Goal: Book appointment/travel/reservation

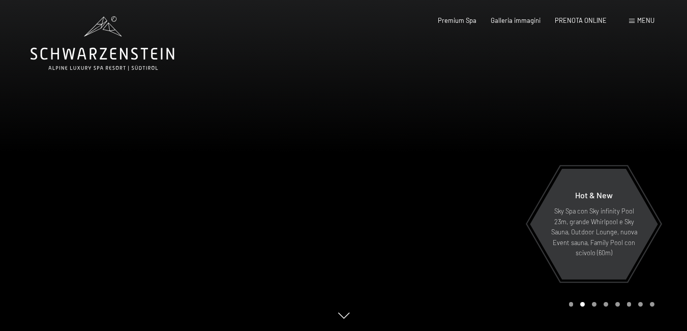
click at [533, 124] on div at bounding box center [516, 165] width 344 height 331
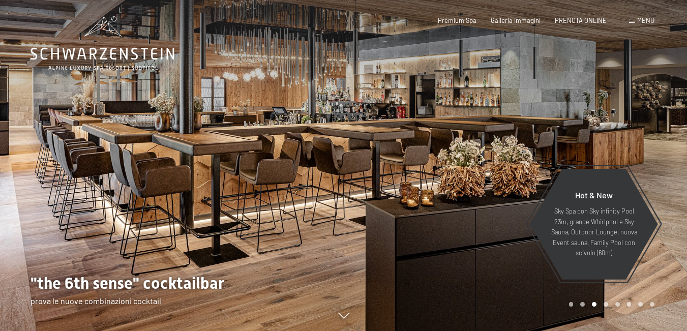
click at [533, 124] on div at bounding box center [516, 165] width 344 height 331
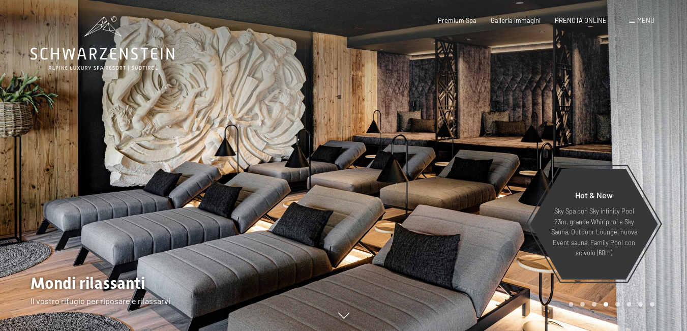
click at [547, 87] on div at bounding box center [516, 165] width 344 height 331
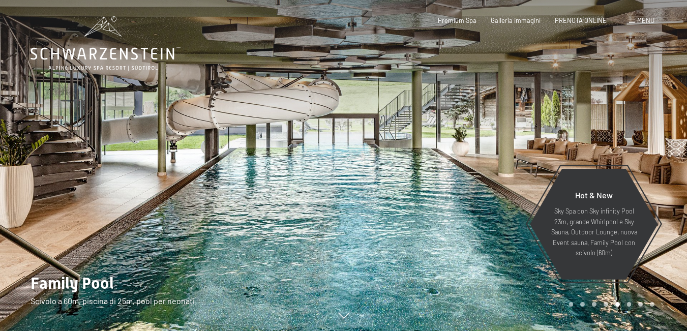
click at [574, 106] on div at bounding box center [516, 165] width 344 height 331
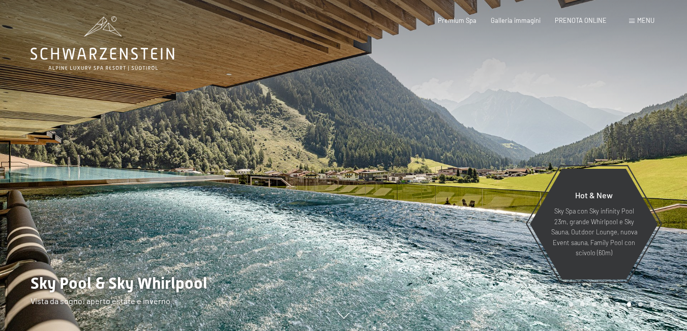
click at [574, 106] on div at bounding box center [516, 165] width 344 height 331
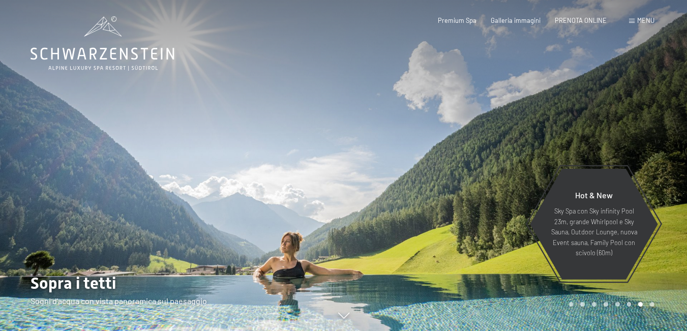
click at [574, 106] on div at bounding box center [516, 165] width 344 height 331
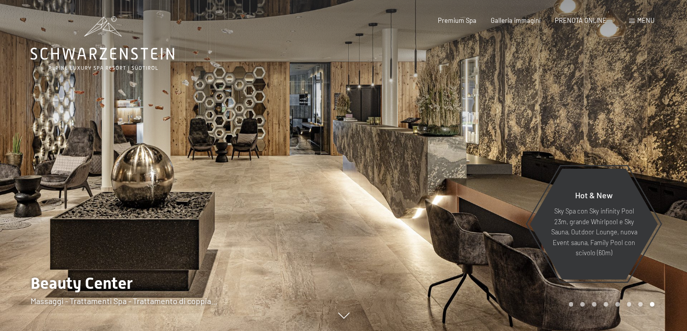
click at [574, 106] on div at bounding box center [516, 165] width 344 height 331
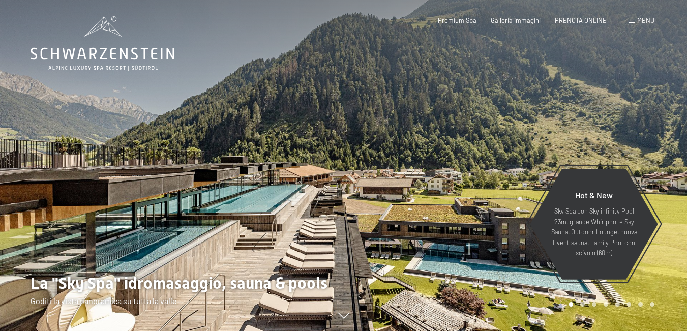
click at [613, 95] on div at bounding box center [516, 165] width 344 height 331
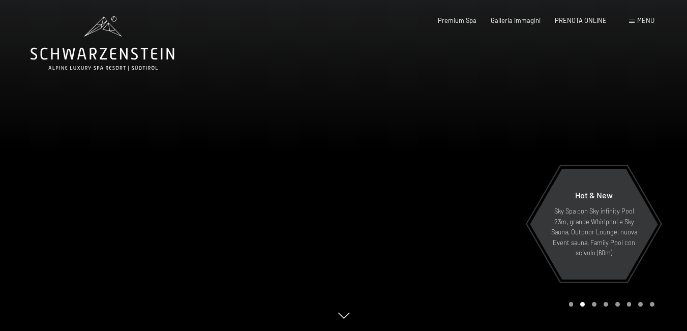
click at [578, 109] on div at bounding box center [516, 165] width 344 height 331
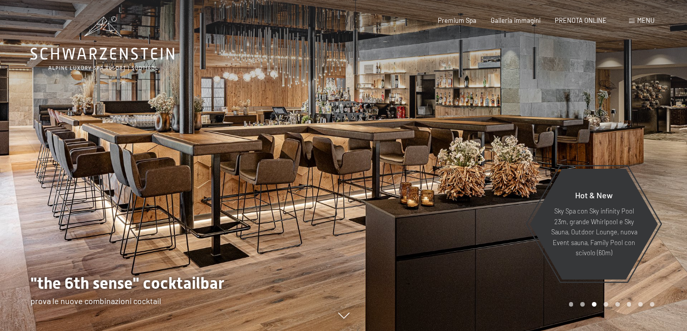
click at [578, 109] on div at bounding box center [516, 165] width 344 height 331
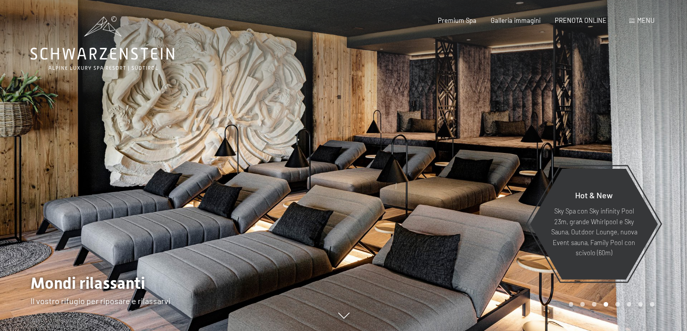
click at [578, 109] on div at bounding box center [516, 165] width 344 height 331
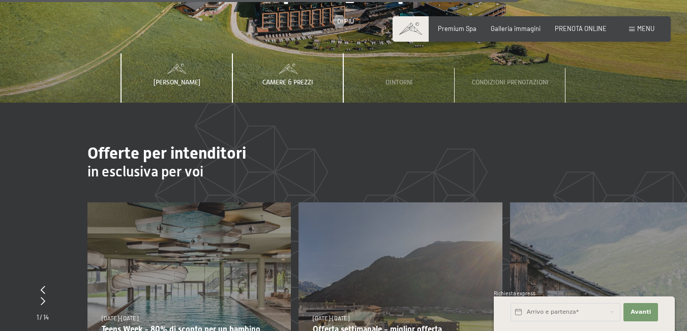
scroll to position [2898, 0]
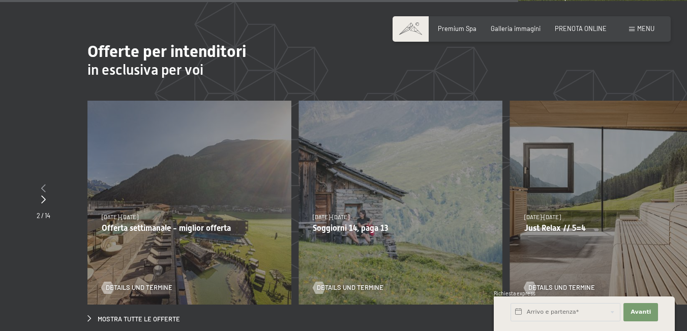
click at [42, 184] on icon at bounding box center [43, 188] width 5 height 8
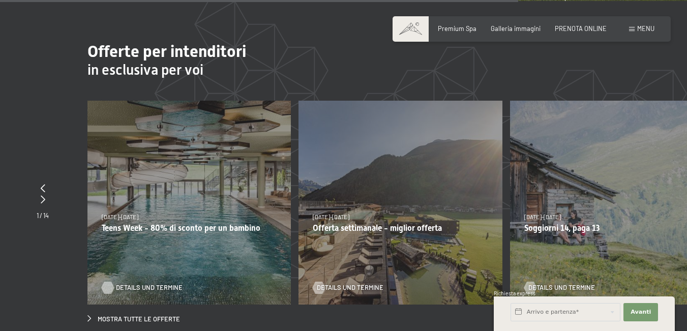
click at [147, 283] on span "Details und Termine" at bounding box center [149, 287] width 67 height 9
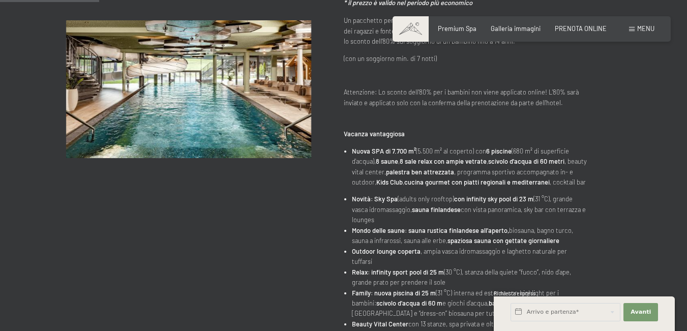
scroll to position [51, 0]
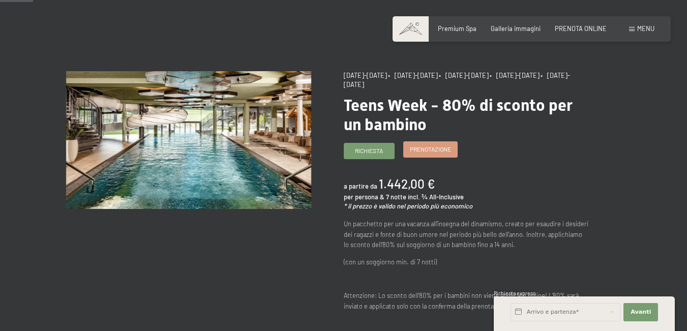
click at [428, 152] on span "Prenotazione" at bounding box center [430, 149] width 41 height 9
click at [445, 153] on span "Prenotazione" at bounding box center [430, 149] width 41 height 9
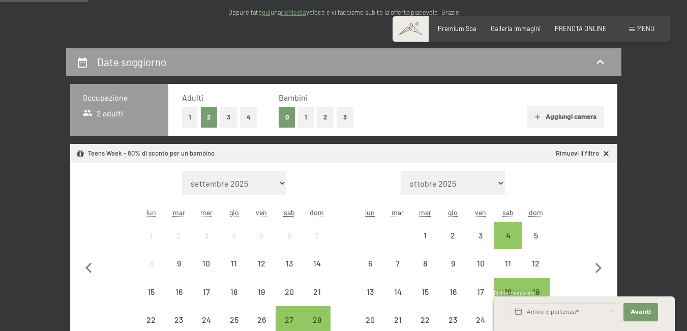
scroll to position [203, 0]
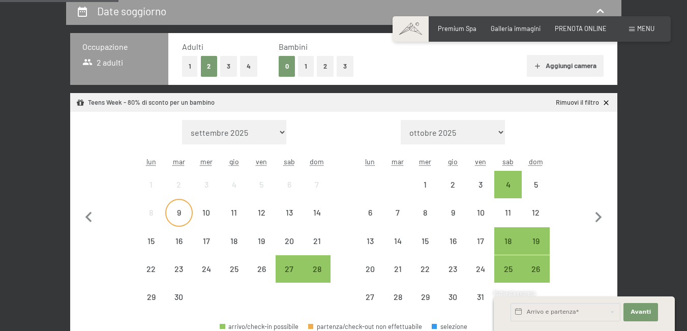
click at [176, 216] on div "9" at bounding box center [178, 220] width 25 height 25
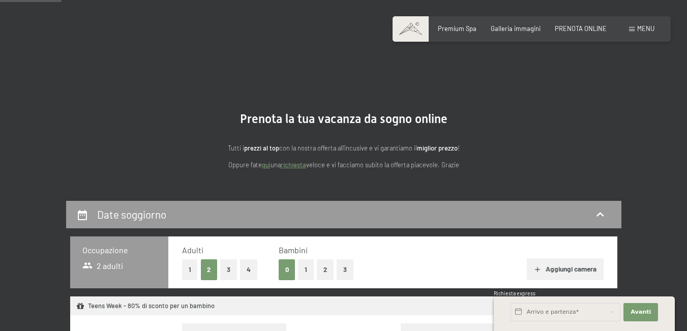
scroll to position [102, 0]
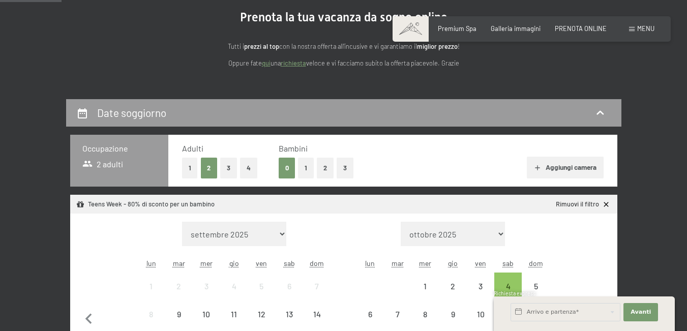
click at [322, 165] on button "2" at bounding box center [325, 168] width 17 height 21
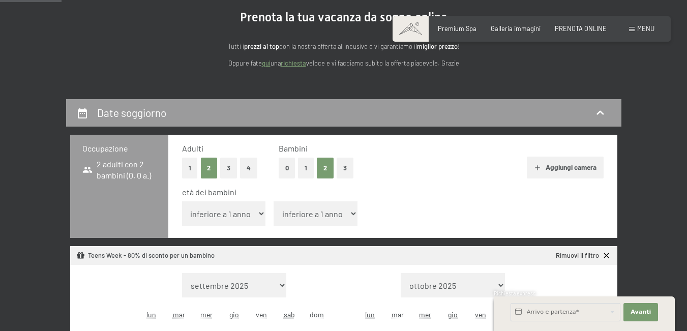
click at [234, 218] on select "inferiore a 1 anno 1 anno 2 anni 3 anni 4 anni 5 anni 6 anni 7 anni 8 anni 9 an…" at bounding box center [224, 213] width 84 height 24
click at [182, 201] on select "inferiore a 1 anno 1 anno 2 anni 3 anni 4 anni 5 anni 6 anni 7 anni 8 anni 9 an…" at bounding box center [224, 213] width 84 height 24
click at [308, 208] on select "inferiore a 1 anno 1 anno 2 anni 3 anni 4 anni 5 anni 6 anni 7 anni 8 anni 9 an…" at bounding box center [316, 213] width 84 height 24
click at [235, 206] on select "inferiore a 1 anno 1 anno 2 anni 3 anni 4 anni 5 anni 6 anni 7 anni 8 anni 9 an…" at bounding box center [224, 213] width 84 height 24
select select "1"
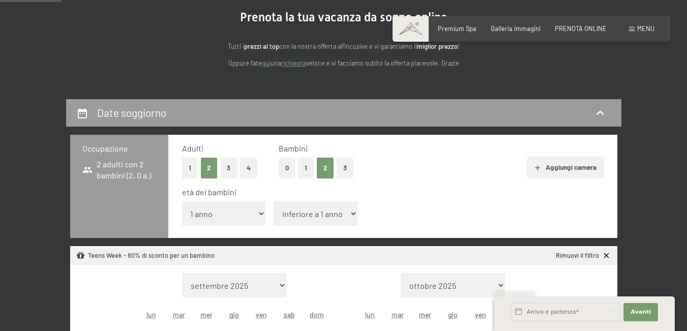
click at [182, 201] on select "inferiore a 1 anno 1 anno 2 anni 3 anni 4 anni 5 anni 6 anni 7 anni 8 anni 9 an…" at bounding box center [224, 213] width 84 height 24
click at [301, 205] on select "inferiore a 1 anno 1 anno 2 anni 3 anni 4 anni 5 anni 6 anni 7 anni 8 anni 9 an…" at bounding box center [316, 213] width 84 height 24
select select "5"
click at [274, 201] on select "inferiore a 1 anno 1 anno 2 anni 3 anni 4 anni 5 anni 6 anni 7 anni 8 anni 9 an…" at bounding box center [316, 213] width 84 height 24
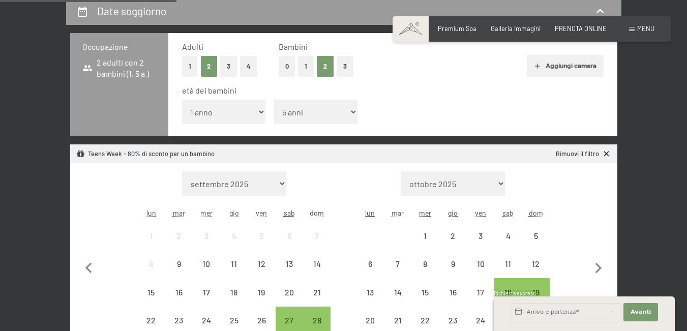
scroll to position [305, 0]
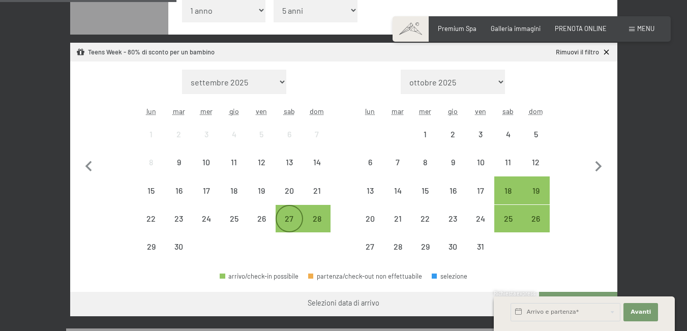
click at [286, 222] on div "27" at bounding box center [289, 227] width 25 height 25
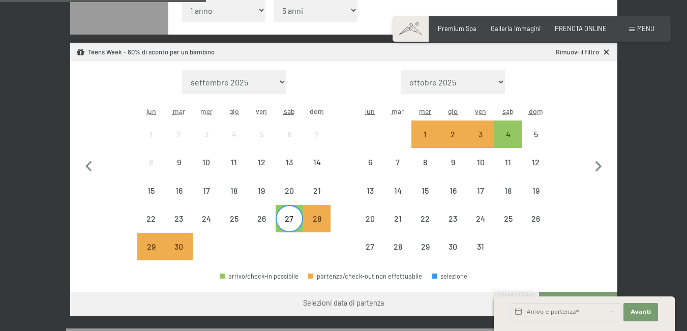
scroll to position [356, 0]
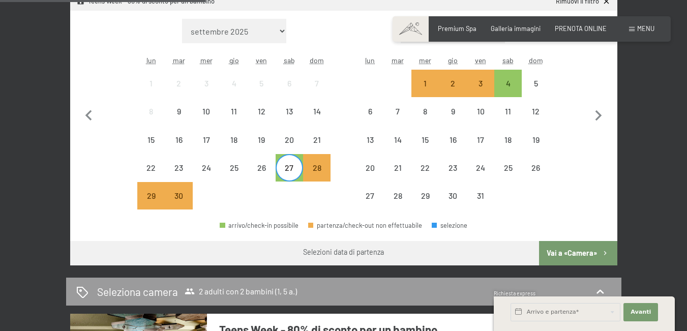
click at [588, 252] on button "Vai a «Camera»" at bounding box center [578, 253] width 78 height 24
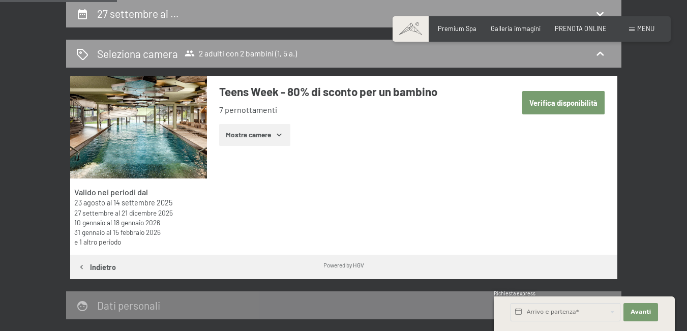
click at [223, 138] on button "Mostra camere" at bounding box center [254, 135] width 71 height 22
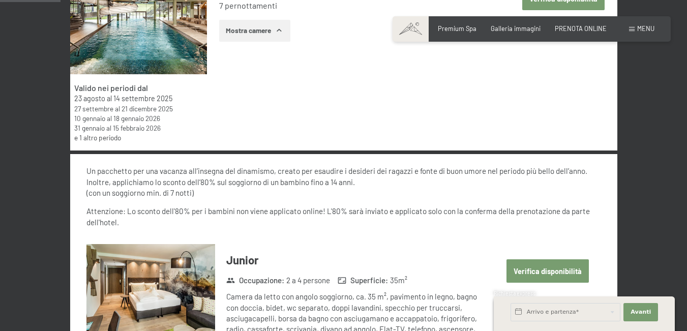
scroll to position [407, 0]
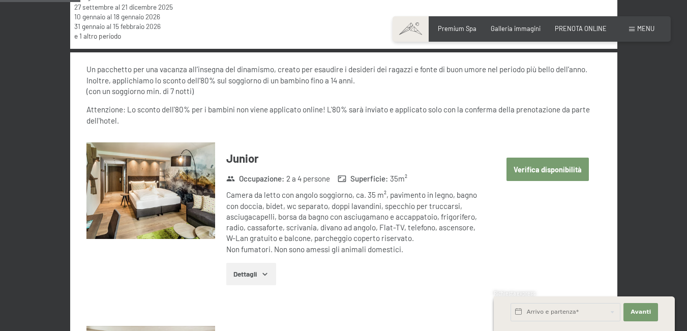
click at [561, 166] on button "Verifica disponibilità" at bounding box center [547, 169] width 83 height 23
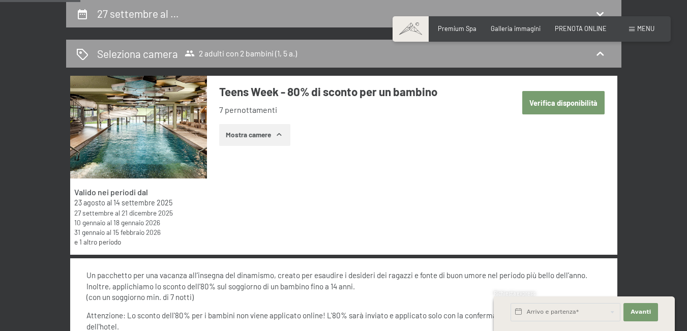
select select "1"
select select "5"
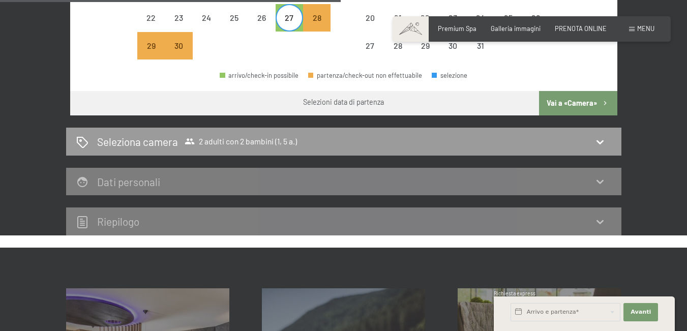
scroll to position [404, 0]
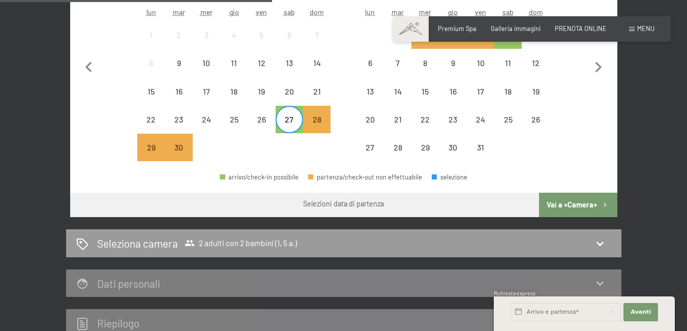
click at [605, 204] on icon "button" at bounding box center [605, 205] width 9 height 9
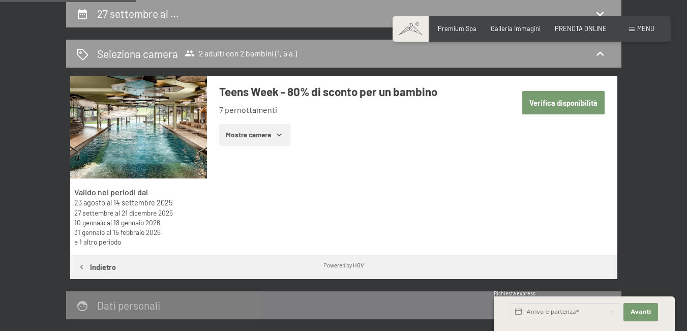
click at [279, 137] on icon "button" at bounding box center [279, 135] width 8 height 8
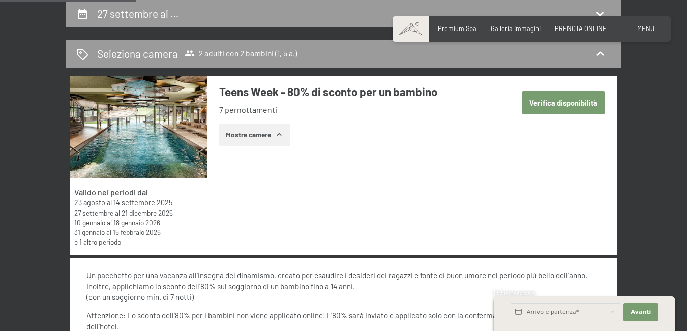
click at [557, 101] on button "Verifica disponibilità" at bounding box center [563, 102] width 83 height 23
select select "1"
select select "5"
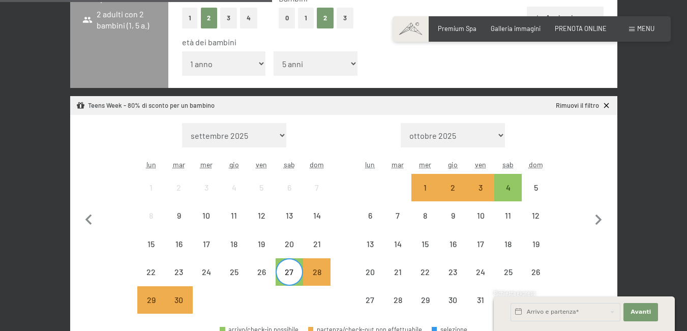
scroll to position [404, 0]
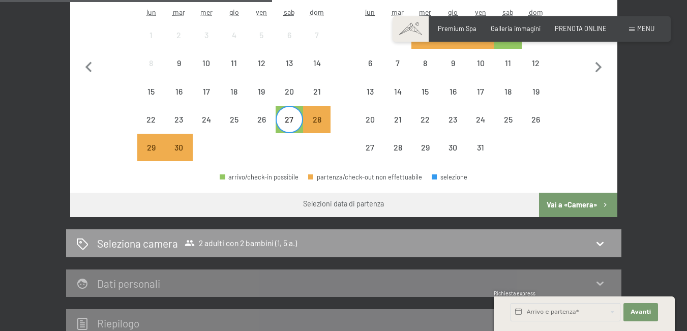
click at [571, 207] on button "Vai a «Camera»" at bounding box center [578, 205] width 78 height 24
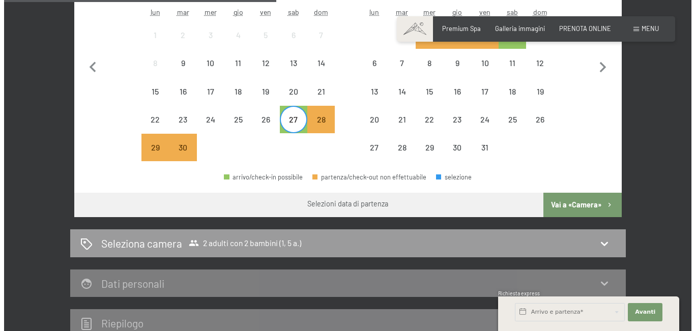
scroll to position [201, 0]
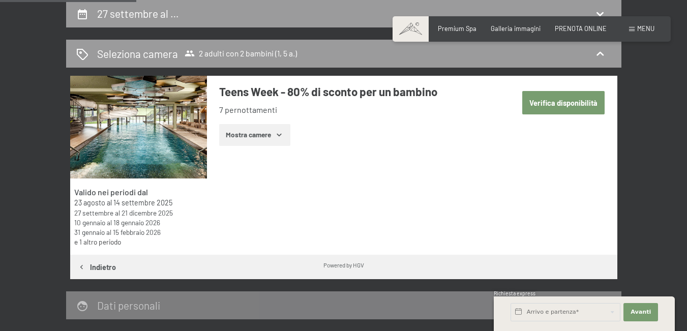
click at [634, 26] on div "Menu" at bounding box center [641, 28] width 25 height 9
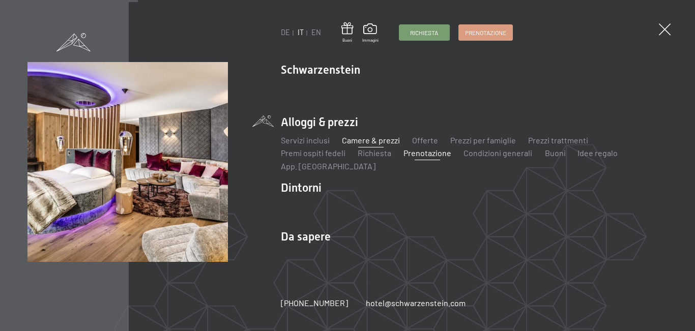
click at [390, 142] on link "Camere & prezzi" at bounding box center [371, 140] width 58 height 10
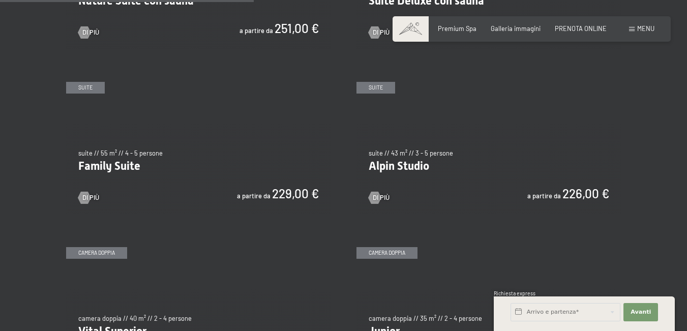
scroll to position [1068, 0]
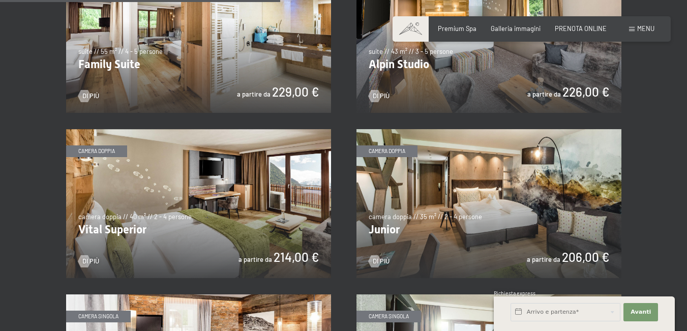
click at [493, 199] on img at bounding box center [488, 203] width 265 height 149
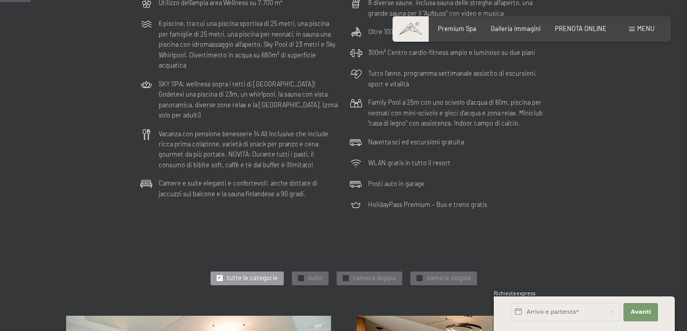
scroll to position [0, 0]
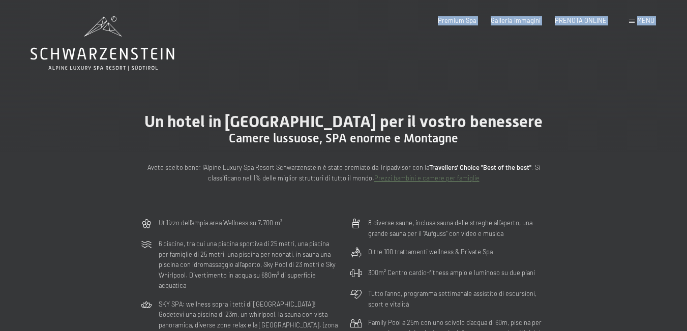
drag, startPoint x: 30, startPoint y: 52, endPoint x: 156, endPoint y: 49, distance: 126.1
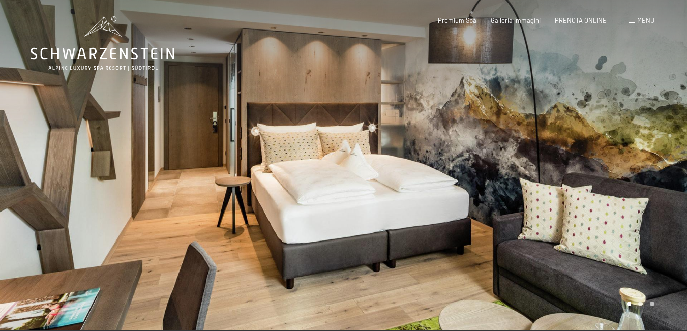
click at [562, 157] on div at bounding box center [516, 165] width 344 height 331
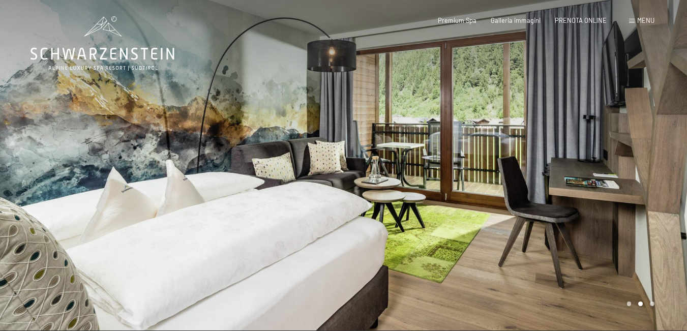
click at [562, 157] on div at bounding box center [516, 165] width 344 height 331
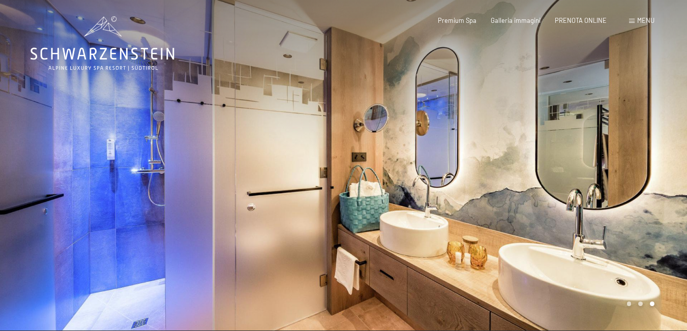
click at [562, 157] on div at bounding box center [516, 165] width 344 height 331
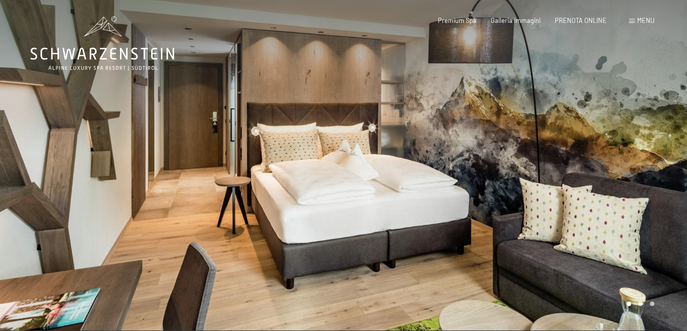
click at [562, 157] on div at bounding box center [516, 165] width 344 height 331
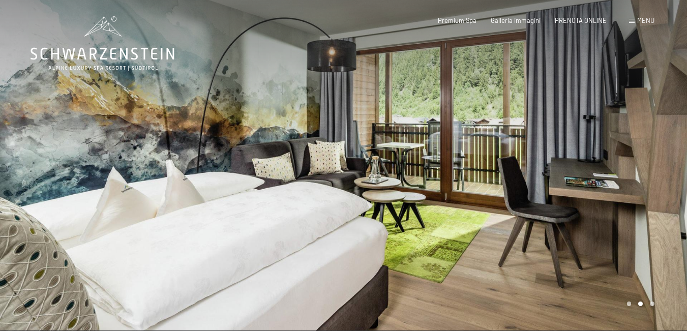
click at [562, 157] on div at bounding box center [516, 165] width 344 height 331
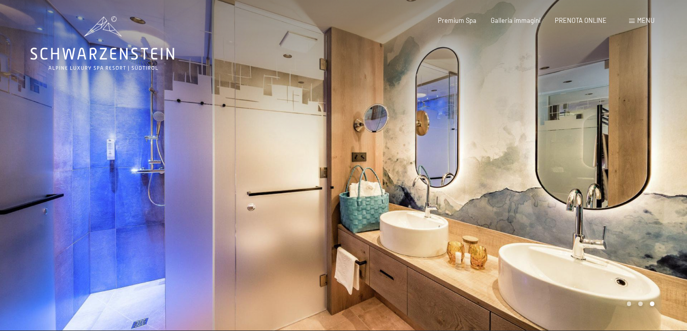
click at [562, 157] on div at bounding box center [516, 165] width 344 height 331
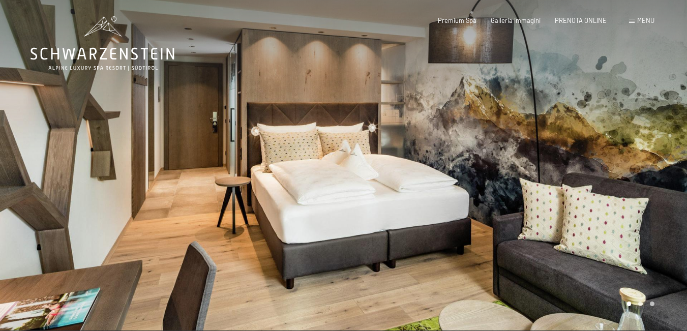
click at [562, 157] on div at bounding box center [516, 165] width 344 height 331
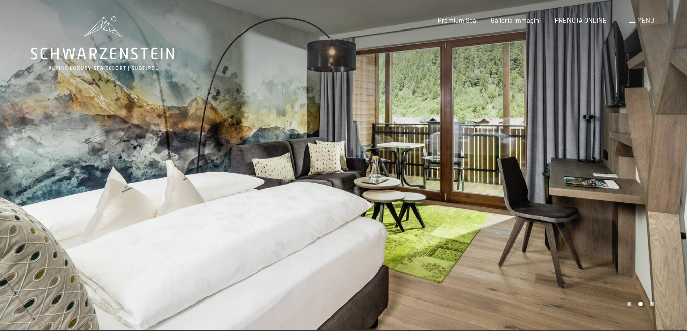
click at [562, 157] on div at bounding box center [516, 165] width 344 height 331
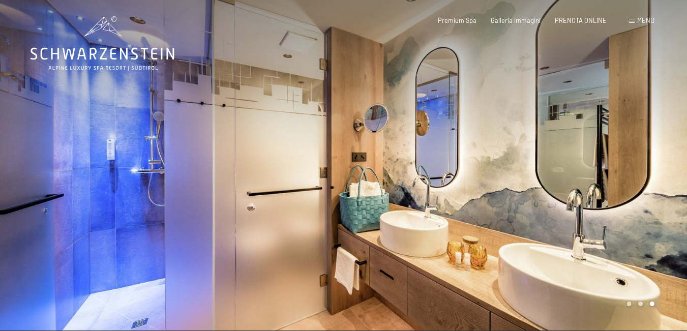
click at [562, 157] on div at bounding box center [516, 165] width 344 height 331
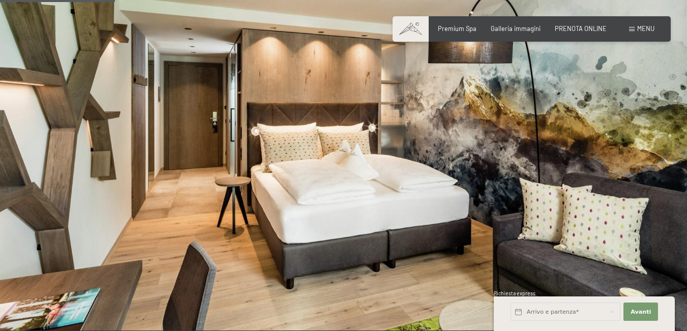
scroll to position [203, 0]
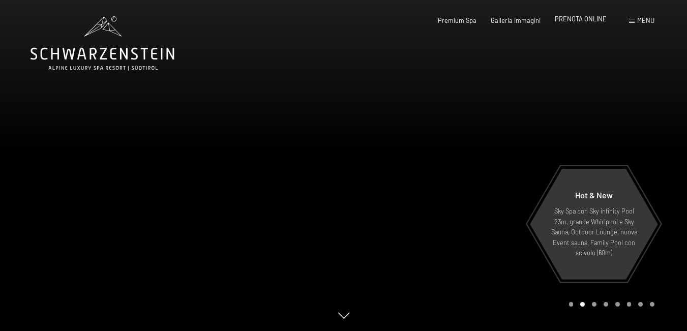
click at [574, 15] on span "PRENOTA ONLINE" at bounding box center [581, 19] width 52 height 8
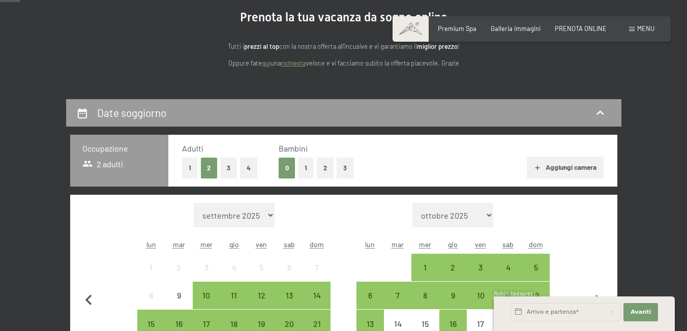
scroll to position [153, 0]
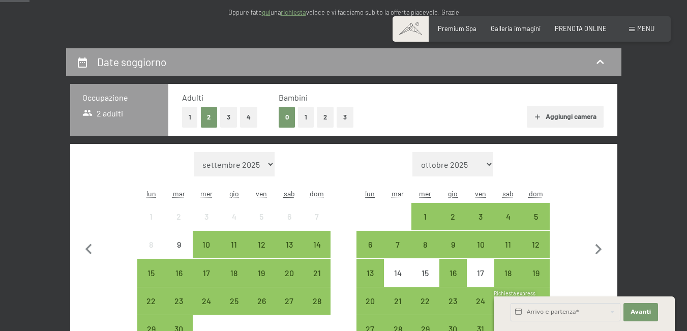
click at [323, 116] on button "2" at bounding box center [325, 117] width 17 height 21
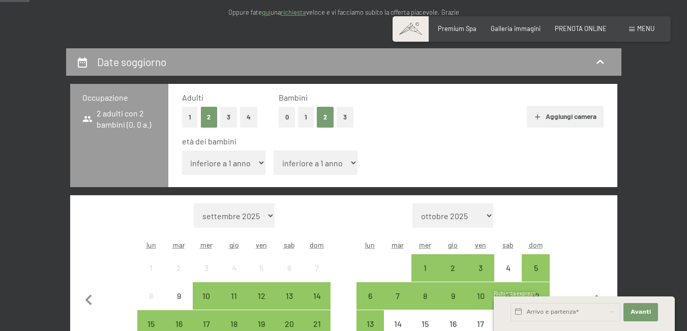
click at [224, 171] on select "inferiore a 1 anno 1 anno 2 anni 3 anni 4 anni 5 anni 6 anni 7 anni 8 anni 9 an…" at bounding box center [224, 163] width 84 height 24
select select "1"
click at [182, 151] on select "inferiore a 1 anno 1 anno 2 anni 3 anni 4 anni 5 anni 6 anni 7 anni 8 anni 9 an…" at bounding box center [224, 163] width 84 height 24
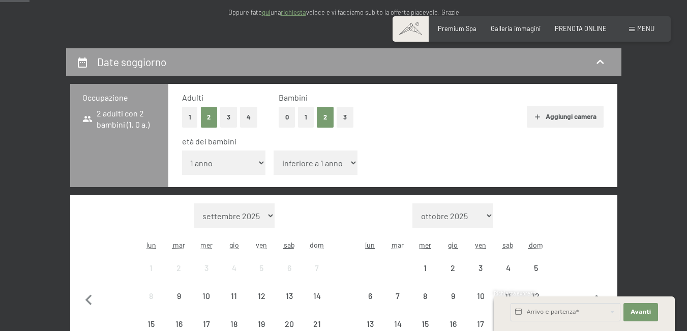
click at [312, 170] on select "inferiore a 1 anno 1 anno 2 anni 3 anni 4 anni 5 anni 6 anni 7 anni 8 anni 9 an…" at bounding box center [316, 163] width 84 height 24
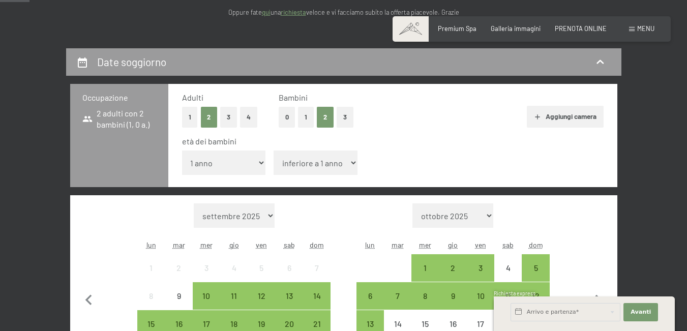
select select "5"
click at [274, 151] on select "inferiore a 1 anno 1 anno 2 anni 3 anni 4 anni 5 anni 6 anni 7 anni 8 anni 9 an…" at bounding box center [316, 163] width 84 height 24
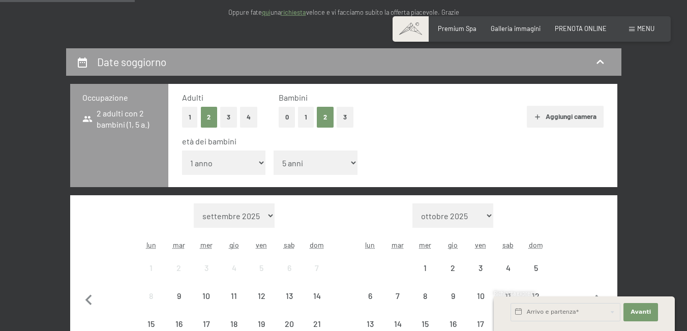
scroll to position [254, 0]
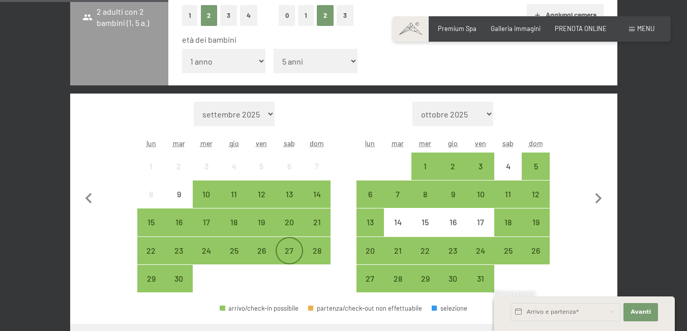
click at [290, 253] on div "27" at bounding box center [289, 259] width 25 height 25
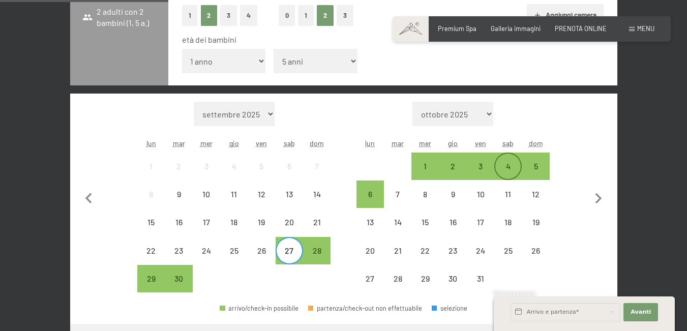
click at [509, 162] on div "4" at bounding box center [507, 174] width 25 height 25
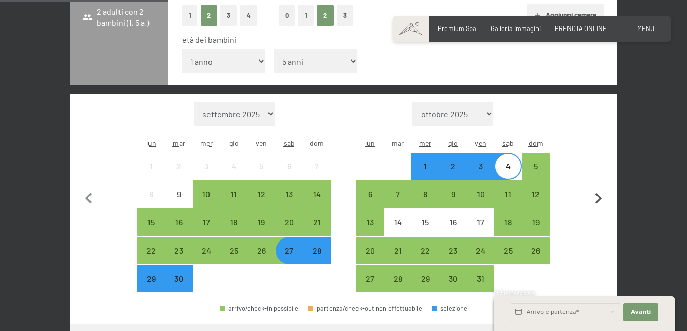
scroll to position [356, 0]
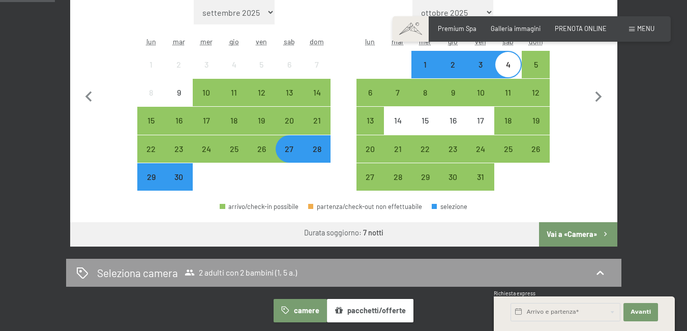
click at [589, 234] on button "Vai a «Camera»" at bounding box center [578, 234] width 78 height 24
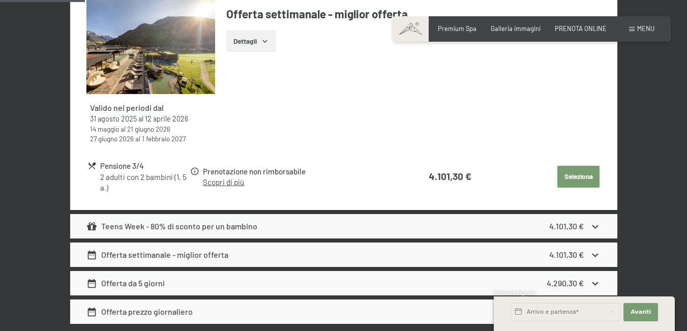
scroll to position [557, 0]
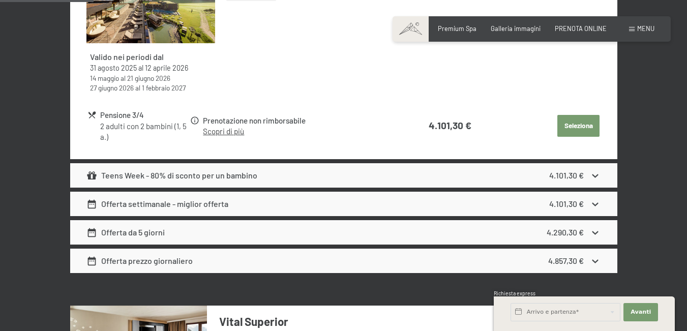
click at [598, 233] on icon at bounding box center [595, 232] width 11 height 11
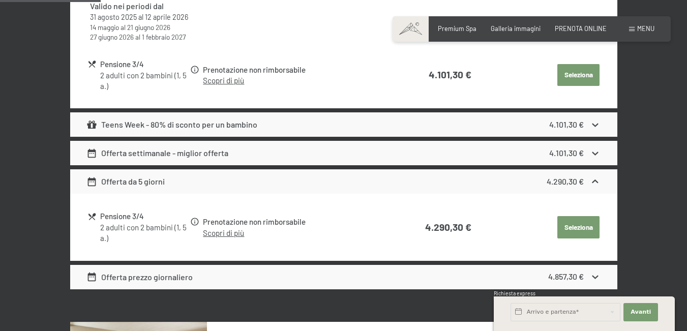
scroll to position [658, 0]
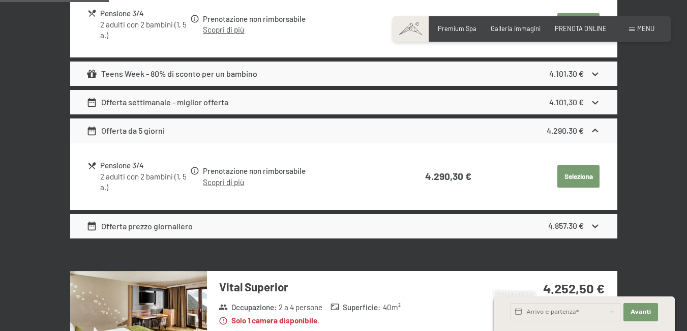
click at [599, 227] on icon at bounding box center [595, 226] width 11 height 11
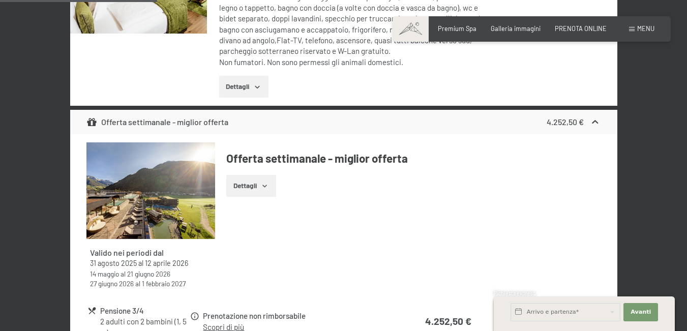
scroll to position [913, 0]
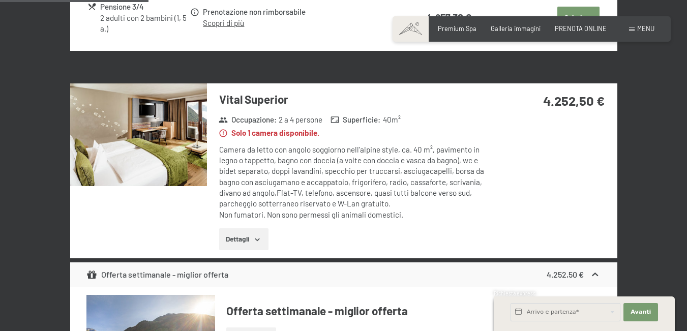
click at [167, 144] on img at bounding box center [138, 134] width 137 height 103
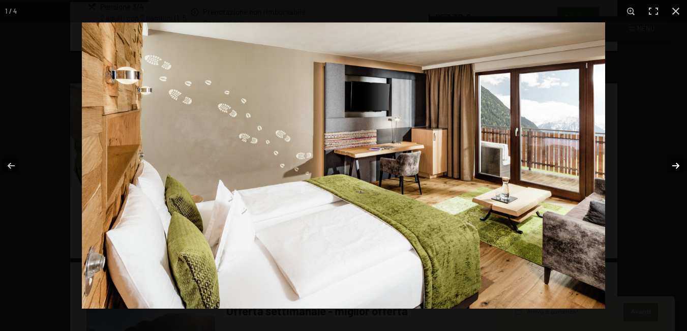
click at [675, 162] on button "button" at bounding box center [669, 165] width 36 height 51
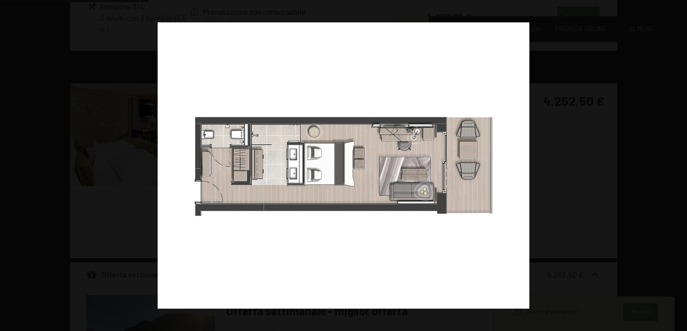
click at [675, 162] on button "button" at bounding box center [669, 165] width 36 height 51
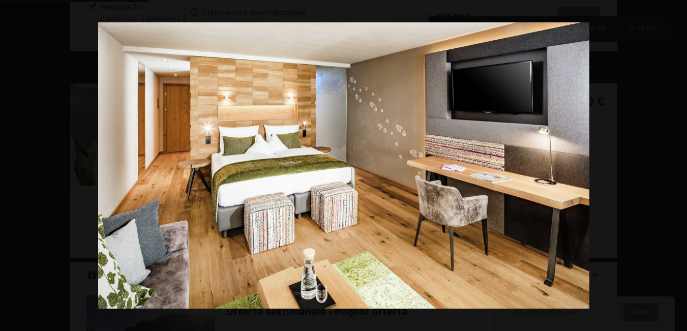
click at [675, 162] on button "button" at bounding box center [669, 165] width 36 height 51
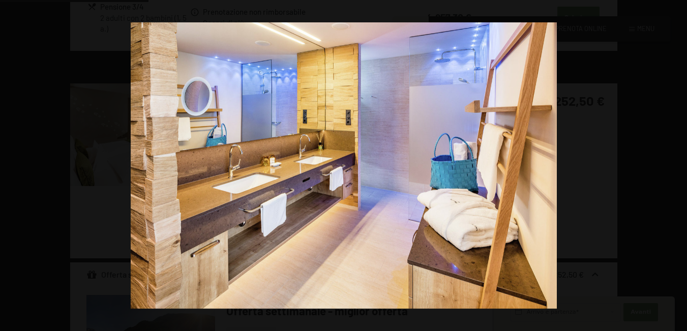
click at [675, 162] on button "button" at bounding box center [669, 165] width 36 height 51
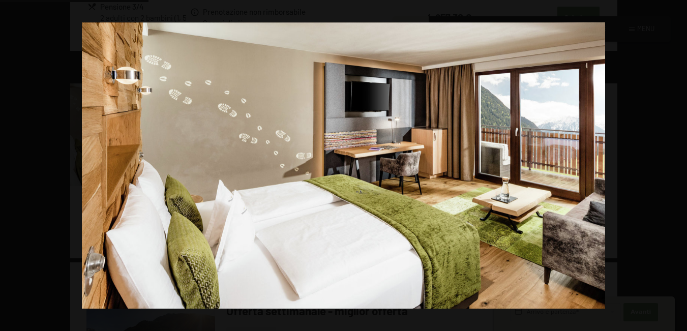
click at [675, 162] on button "button" at bounding box center [669, 165] width 36 height 51
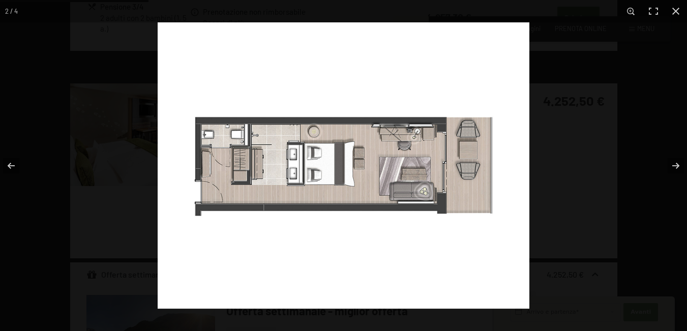
click at [215, 159] on img at bounding box center [344, 165] width 372 height 286
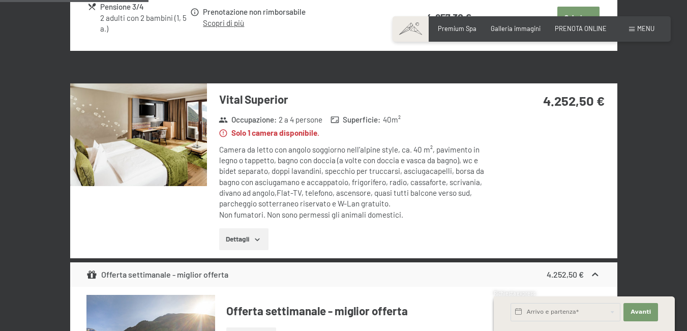
click at [0, 0] on button "button" at bounding box center [0, 0] width 0 height 0
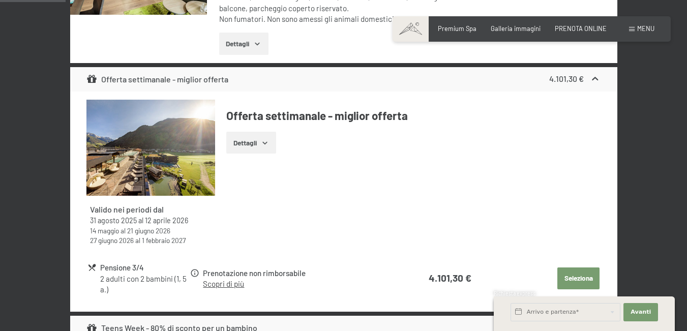
scroll to position [99, 0]
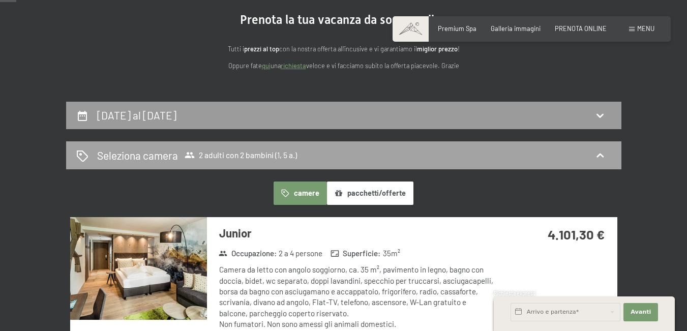
click at [287, 153] on span "2 adulti con 2 bambini (1, 5 a.)" at bounding box center [241, 155] width 112 height 10
